Goal: Find contact information: Find contact information

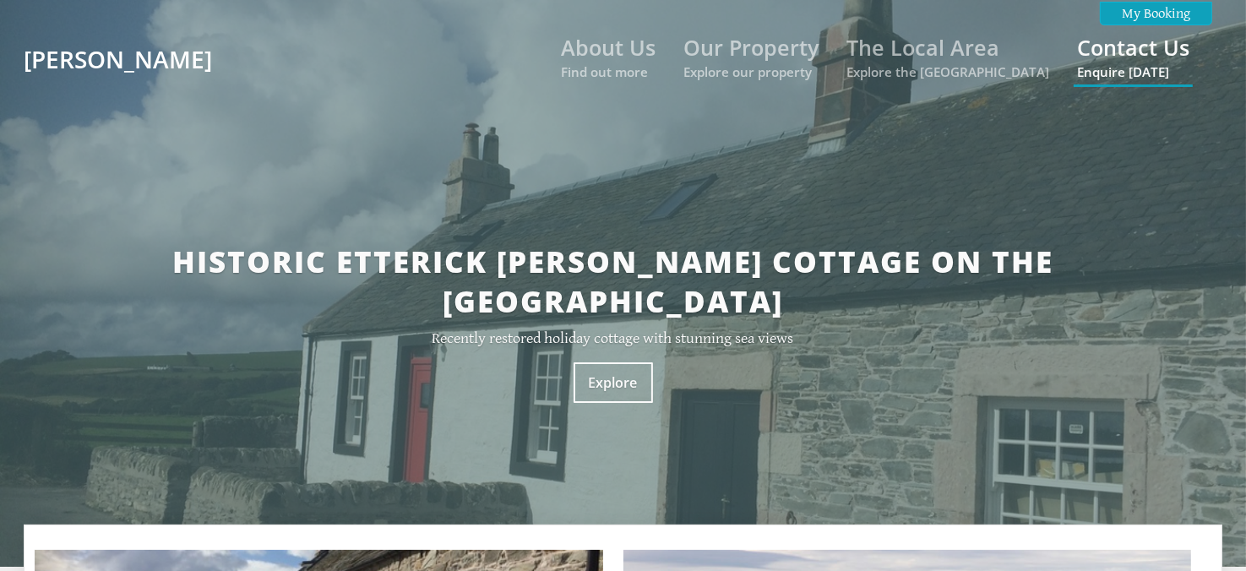
click at [1185, 51] on link "Contact Us Enquire [DATE]" at bounding box center [1133, 56] width 112 height 47
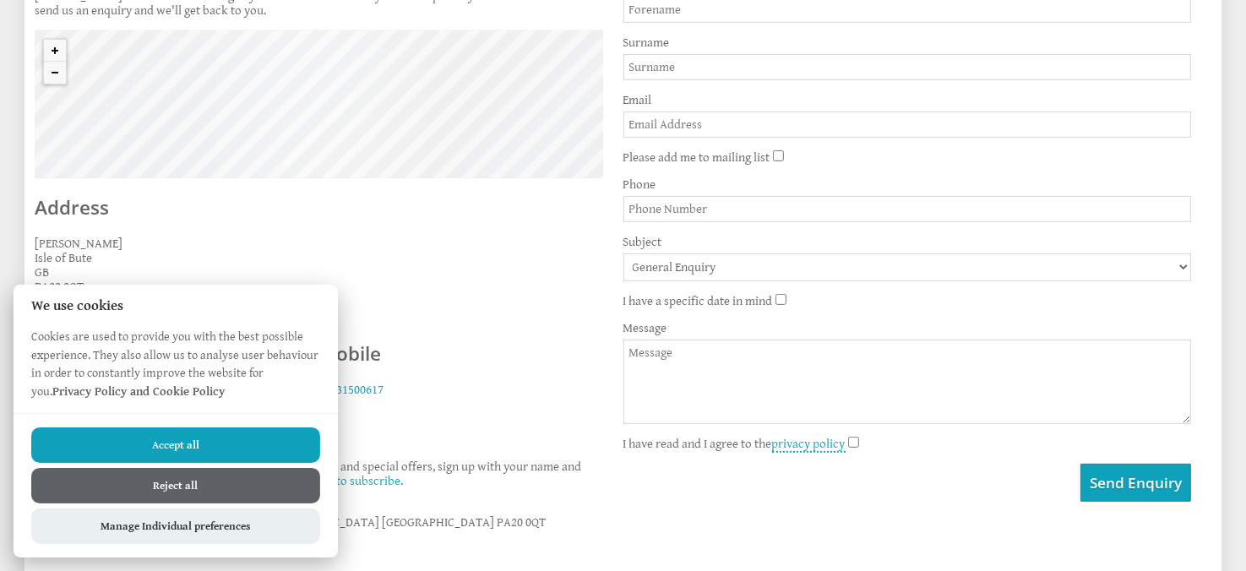
scroll to position [639, 0]
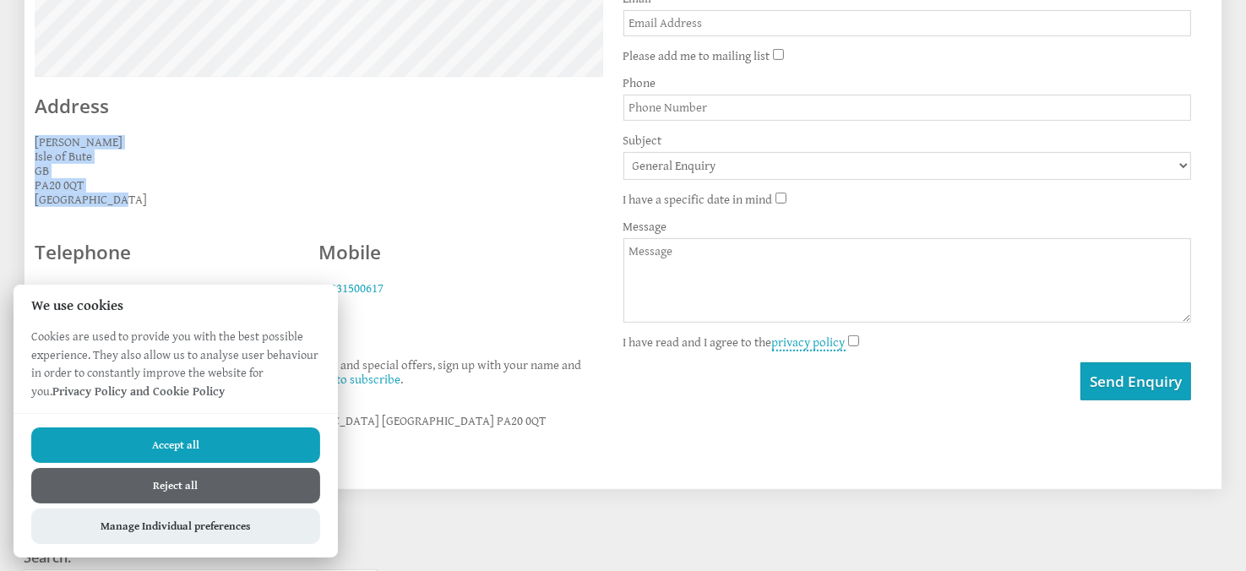
drag, startPoint x: 149, startPoint y: 199, endPoint x: 27, endPoint y: 141, distance: 134.6
click at [27, 141] on div "Contact [PERSON_NAME] can be reached using any of the details below. If you wou…" at bounding box center [319, 137] width 589 height 636
copy p "Etterick [PERSON_NAME] [GEOGRAPHIC_DATA] [GEOGRAPHIC_DATA] PA20 0QT [GEOGRAPHIC…"
click at [490, 300] on div "Mobile 07931500617" at bounding box center [450, 266] width 284 height 85
click at [225, 439] on button "Accept all" at bounding box center [175, 445] width 289 height 35
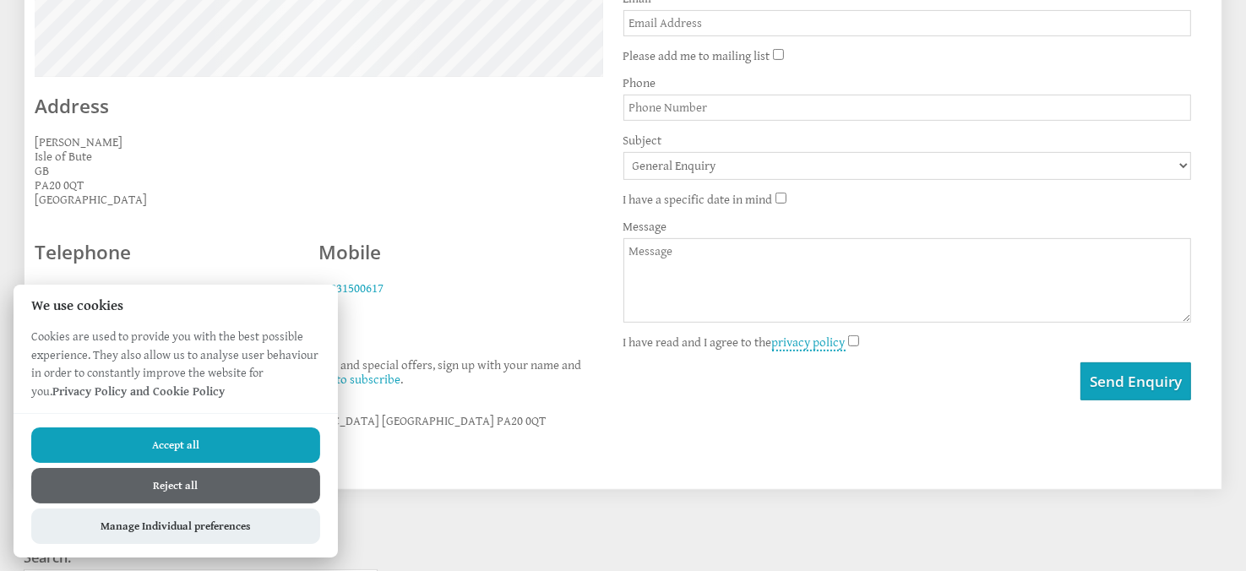
checkbox input "true"
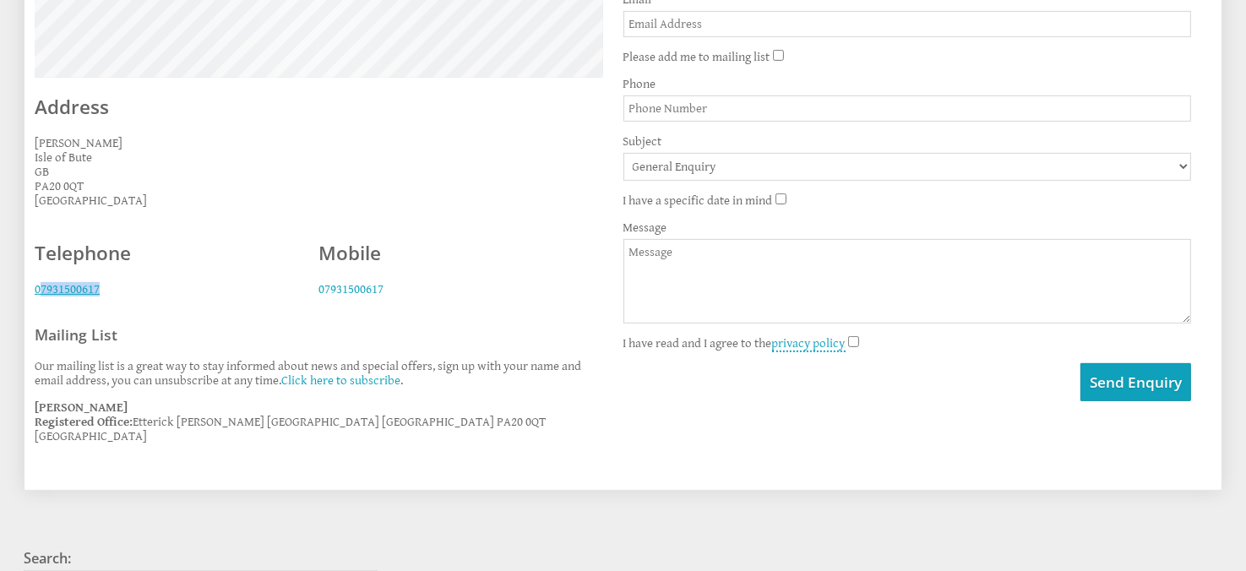
scroll to position [638, 0]
click at [35, 290] on p "07931500617" at bounding box center [167, 289] width 264 height 14
drag, startPoint x: 412, startPoint y: 291, endPoint x: 311, endPoint y: 291, distance: 101.4
click at [311, 291] on div "Mobile 07931500617" at bounding box center [450, 267] width 284 height 85
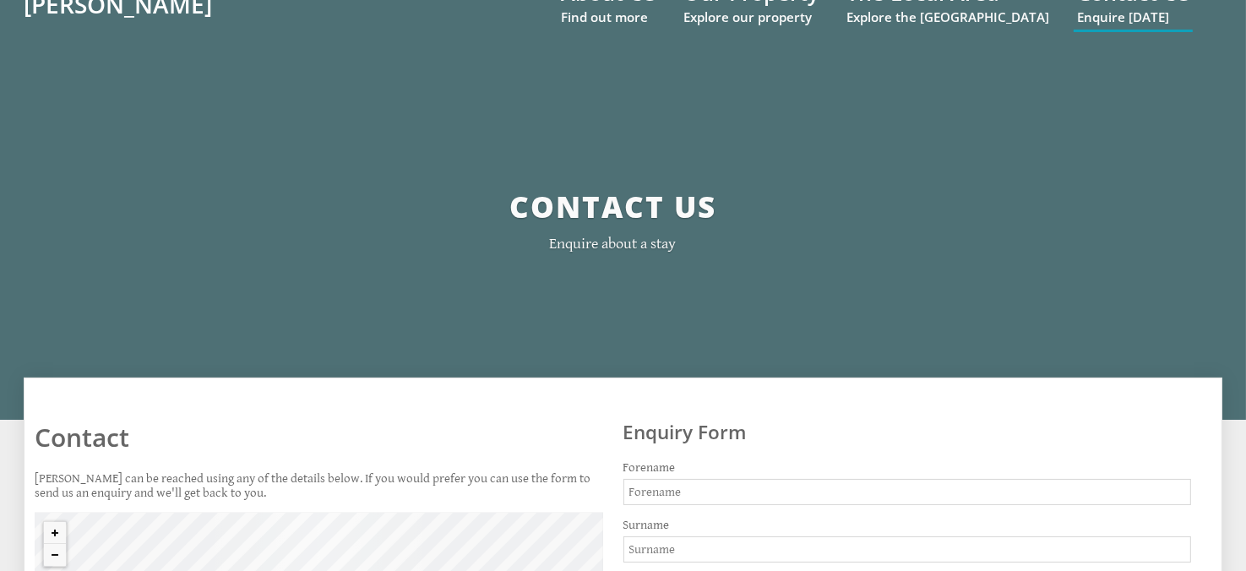
scroll to position [0, 0]
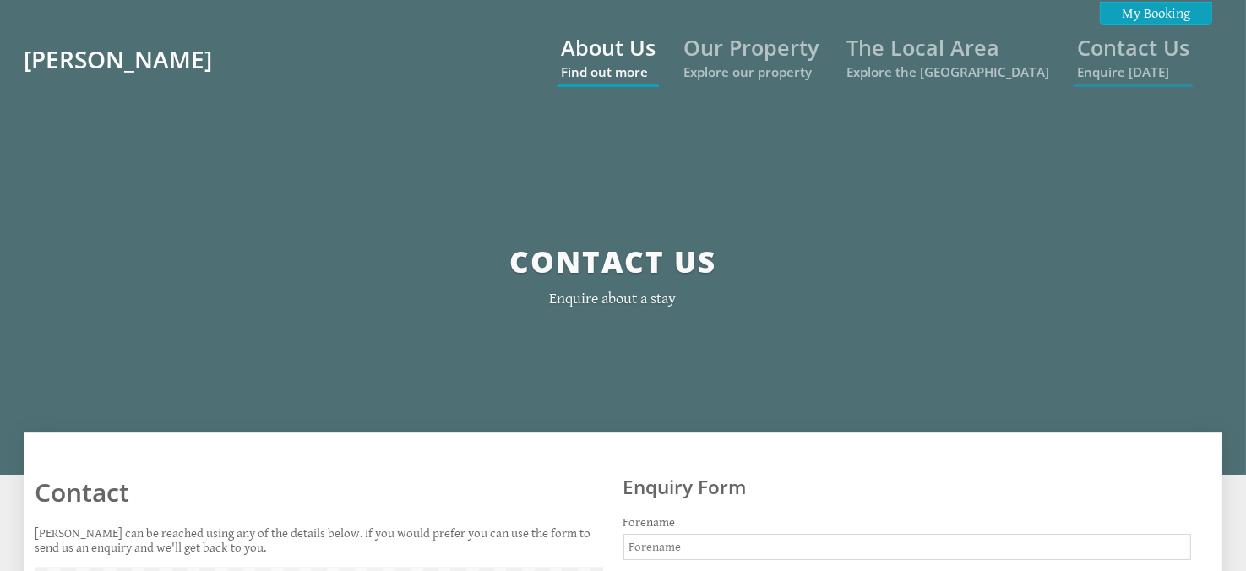
click at [656, 49] on link "About Us Find out more" at bounding box center [608, 56] width 95 height 47
